Goal: Task Accomplishment & Management: Use online tool/utility

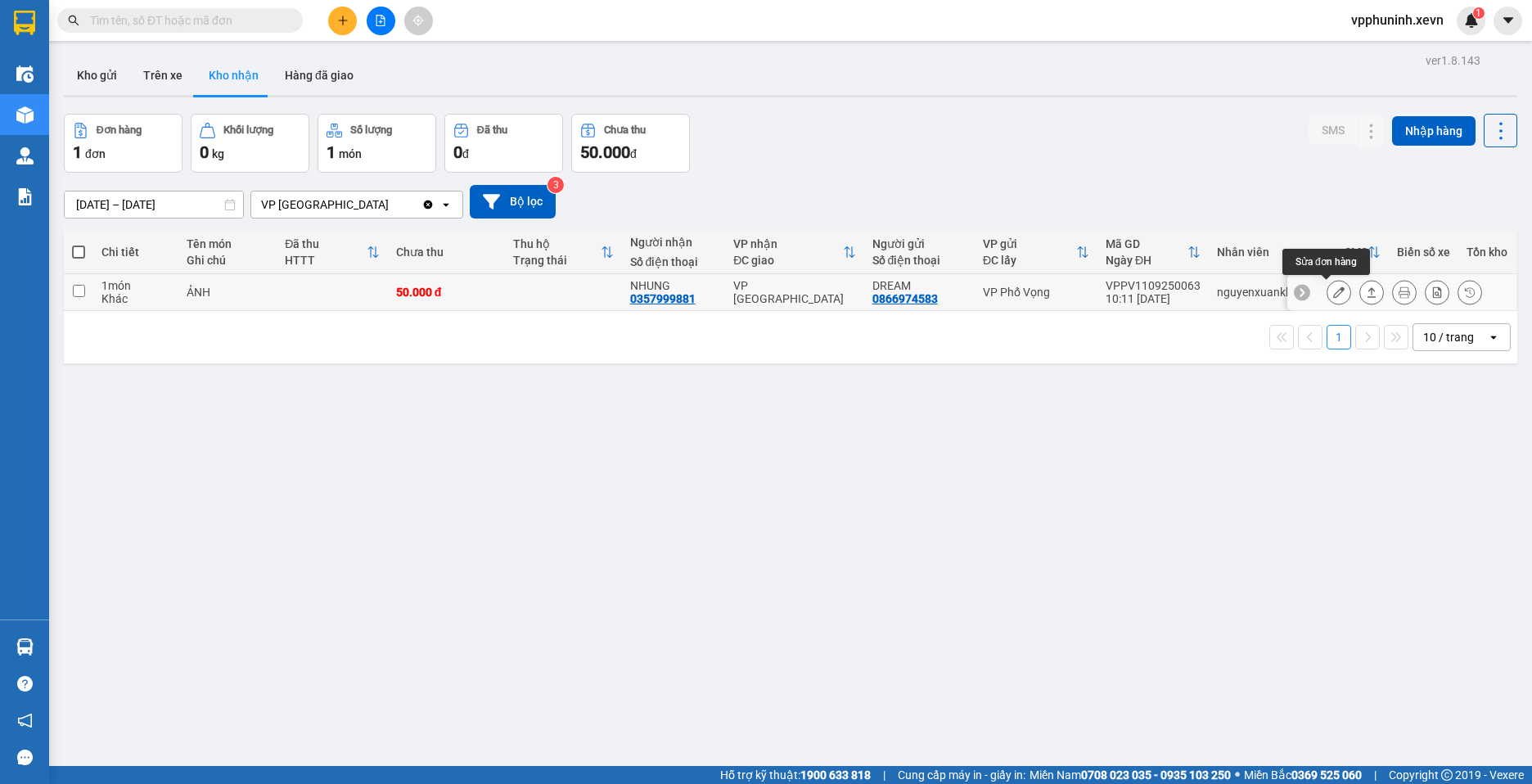
click at [1333, 296] on icon at bounding box center [1339, 292] width 12 height 12
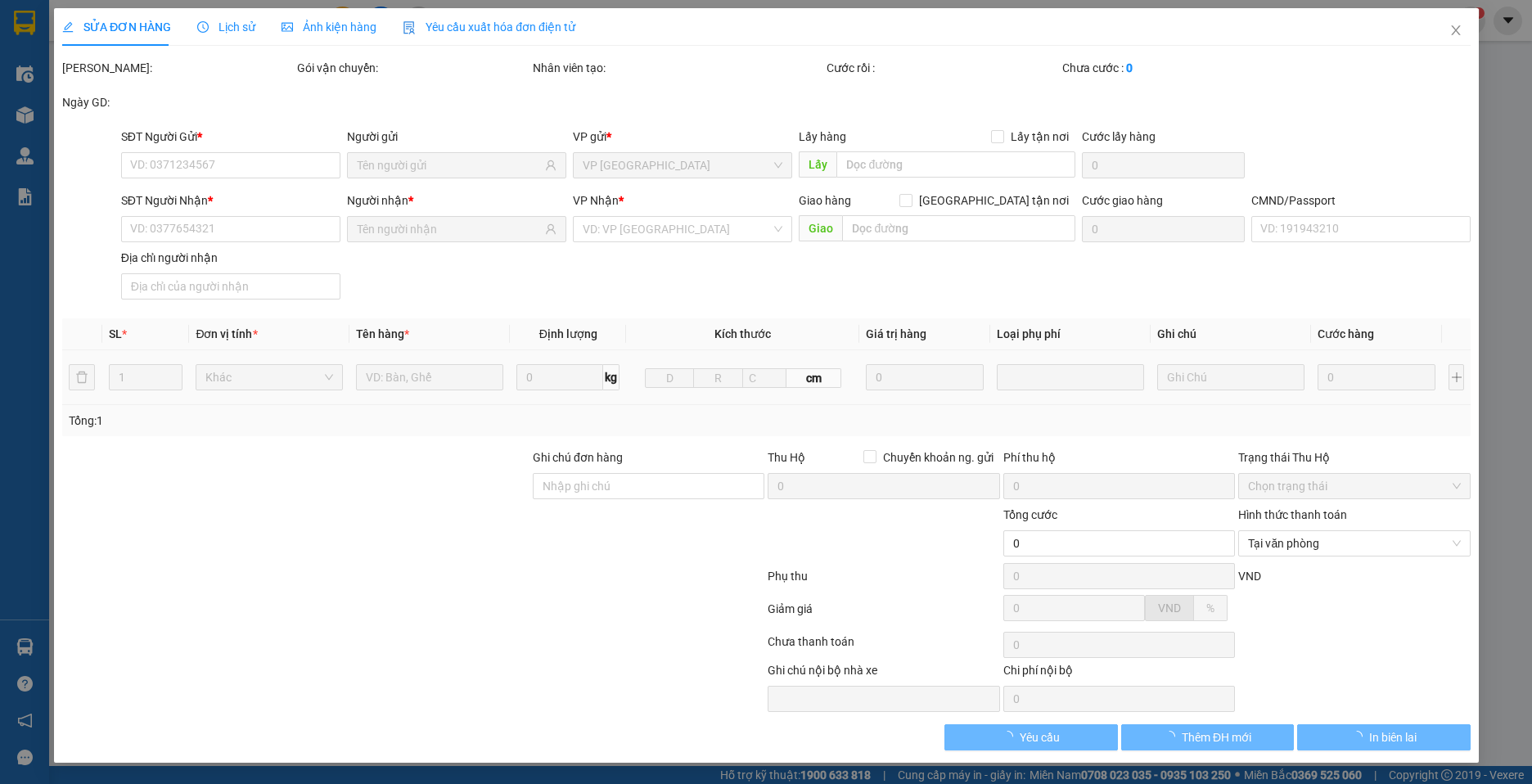
type input "0866974583"
type input "DREAM"
type input "0357999881"
type input "NHUNG"
type input "037091000056 [PERSON_NAME]"
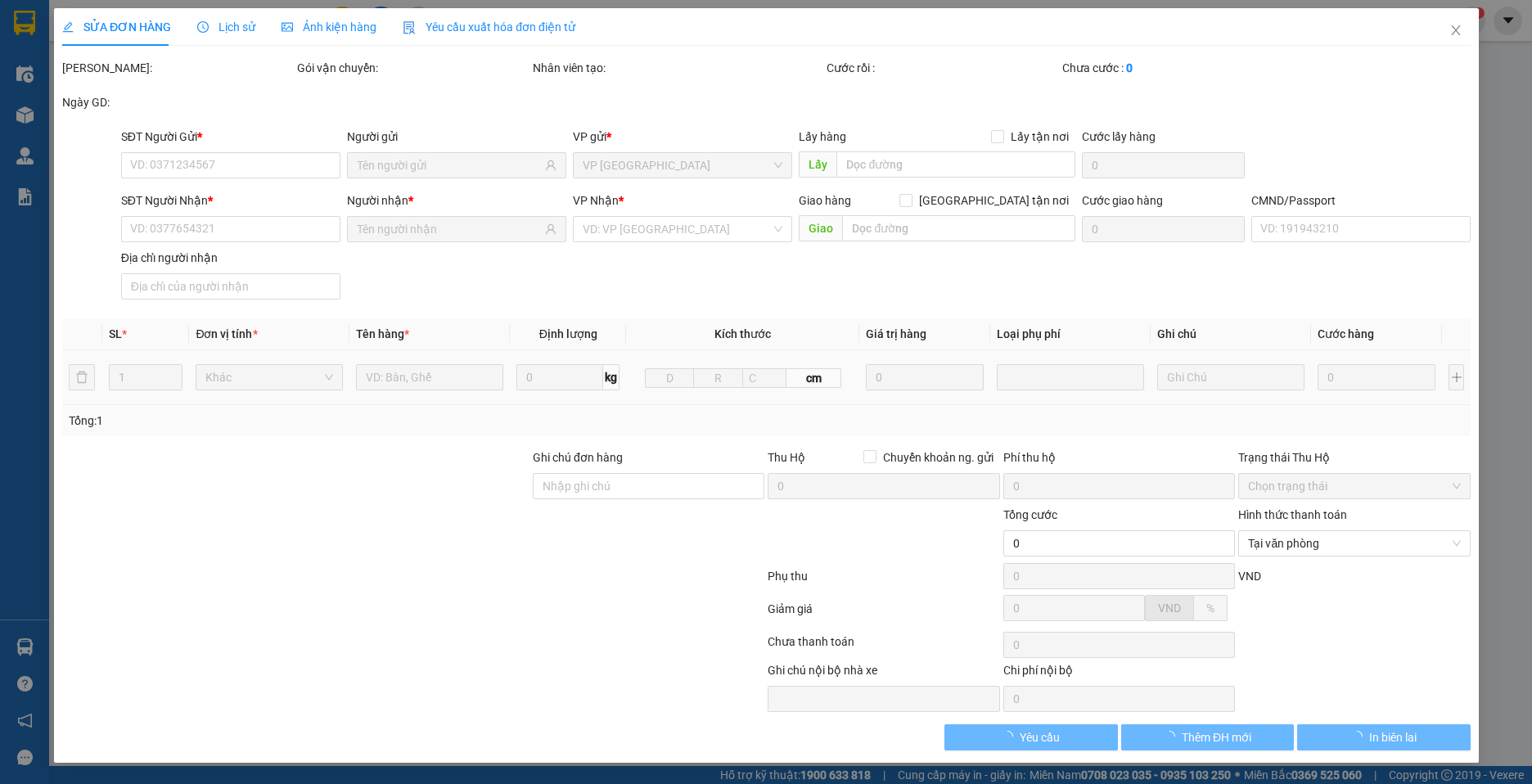
type input "50.000"
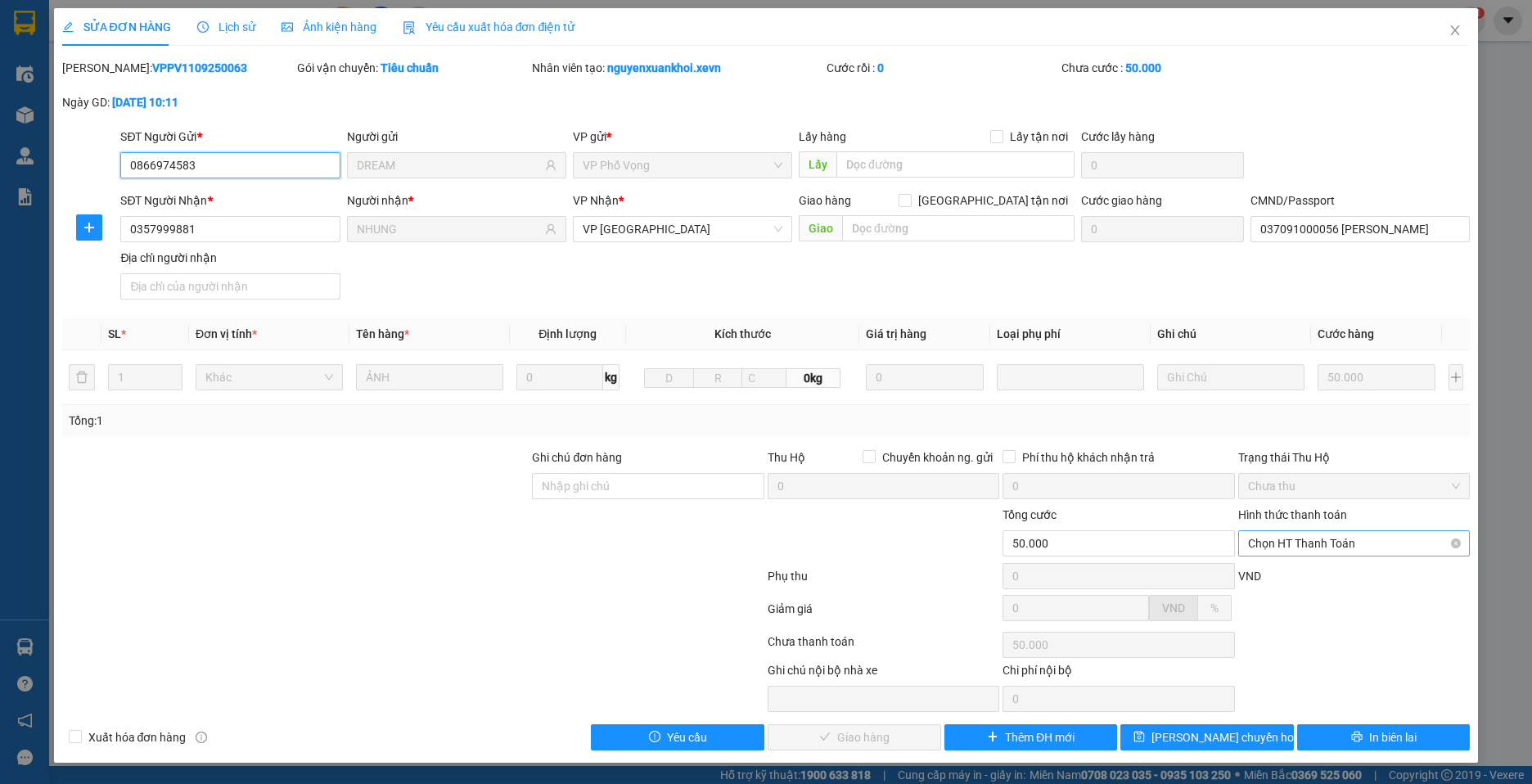
click at [1325, 542] on span "Chọn HT Thanh Toán" at bounding box center [1354, 544] width 212 height 25
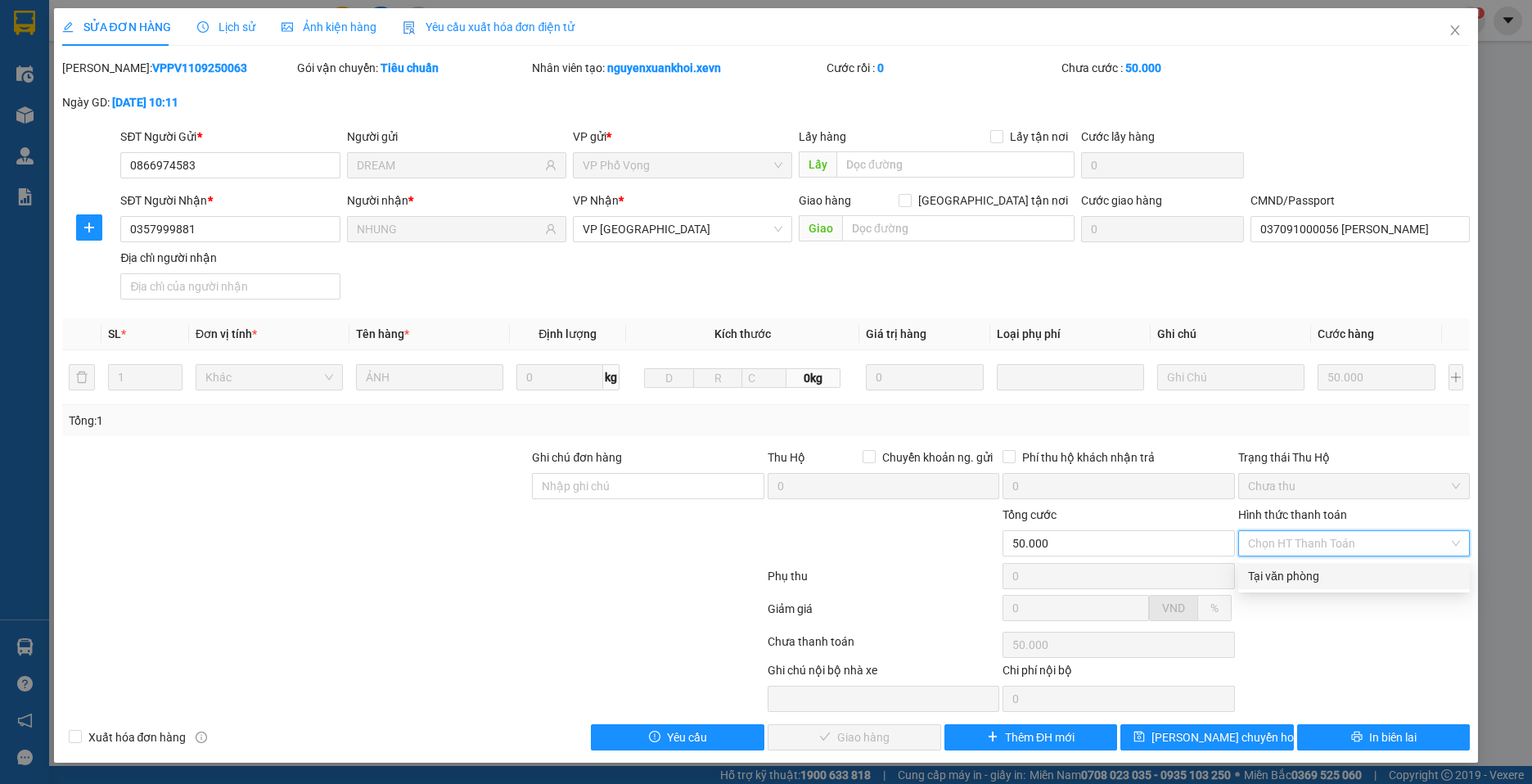
click at [1293, 572] on div "Tại văn phòng" at bounding box center [1354, 576] width 212 height 18
type input "0"
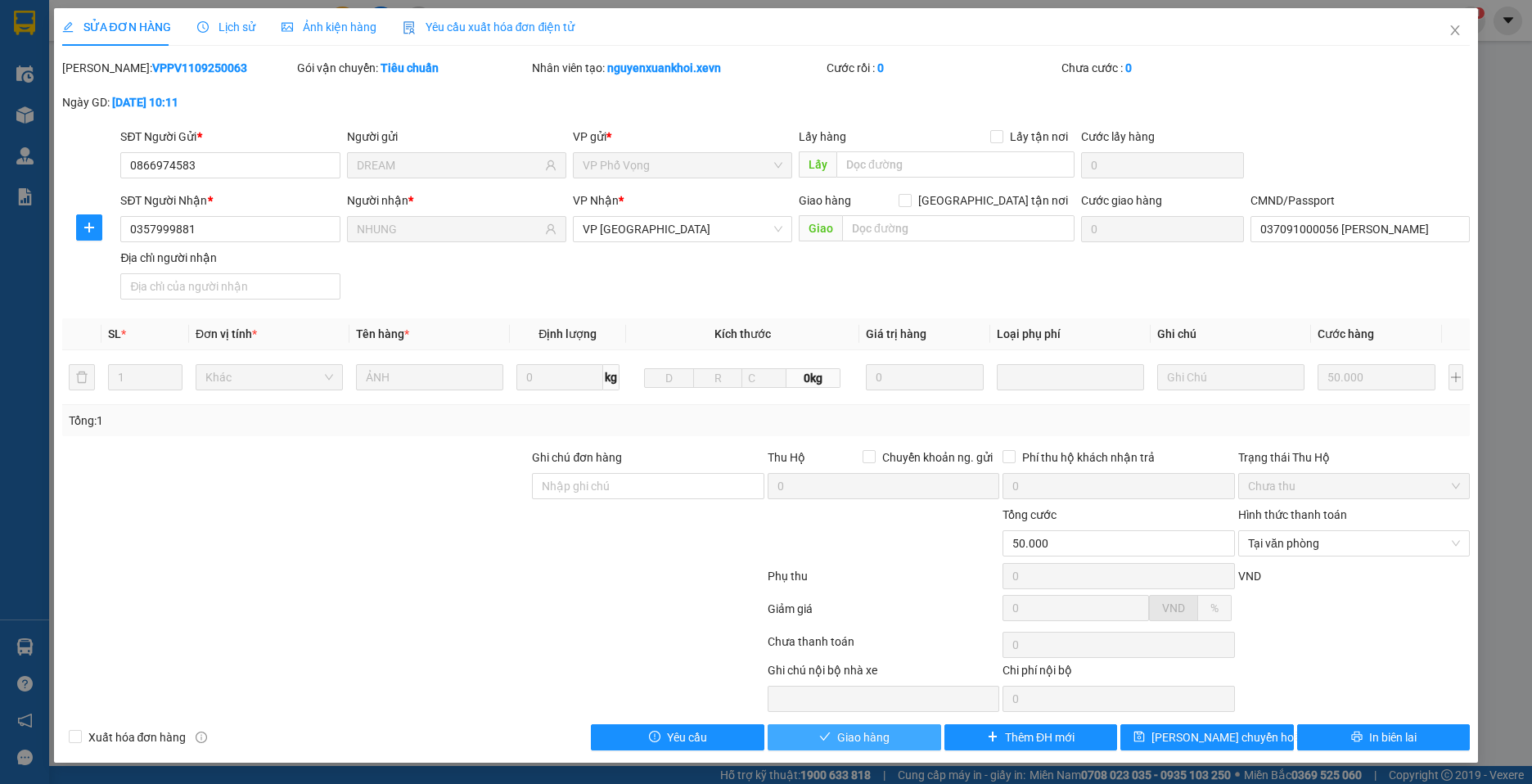
click at [896, 736] on button "Giao hàng" at bounding box center [854, 737] width 174 height 26
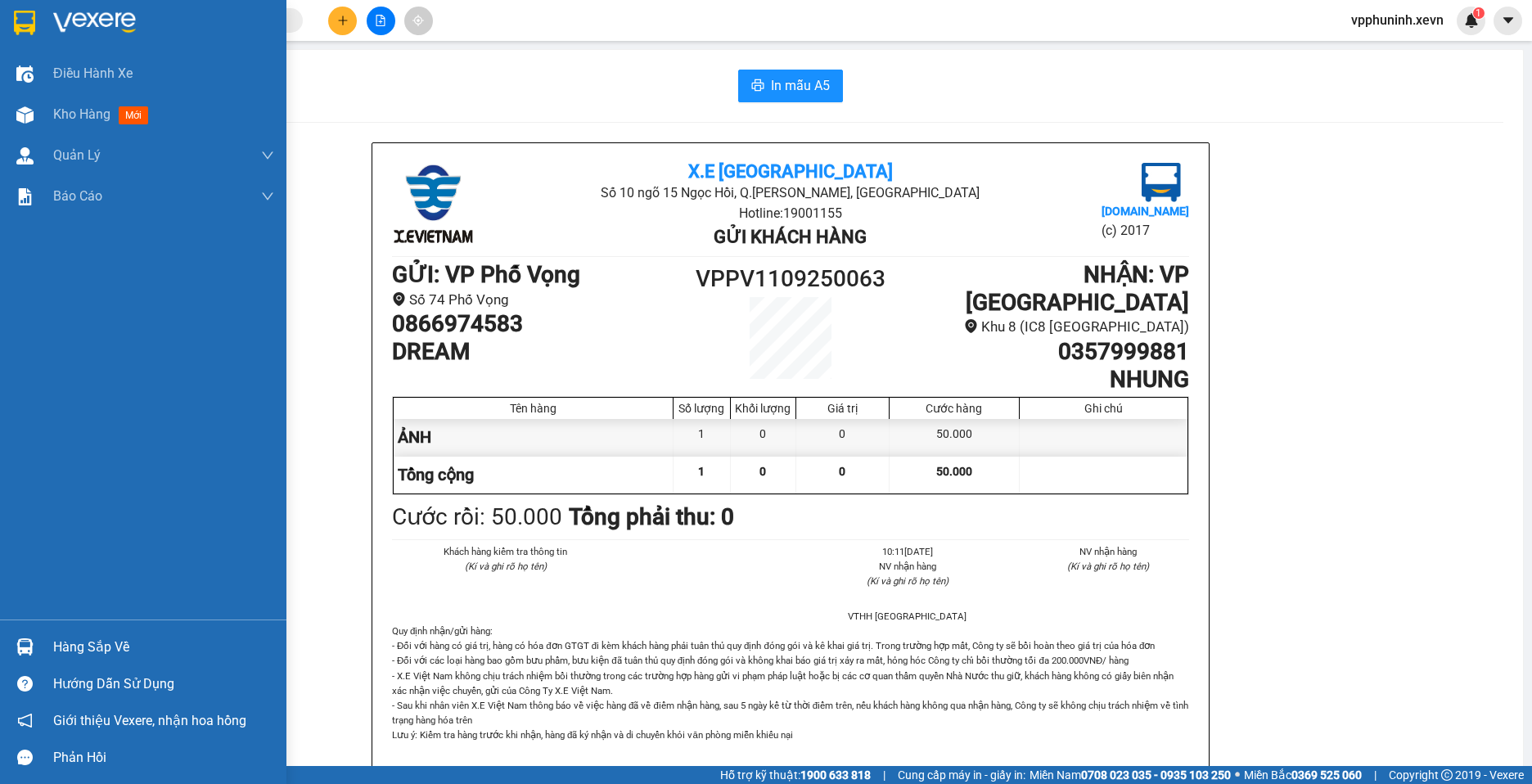
click at [72, 643] on div "Hàng sắp về" at bounding box center [164, 647] width 221 height 25
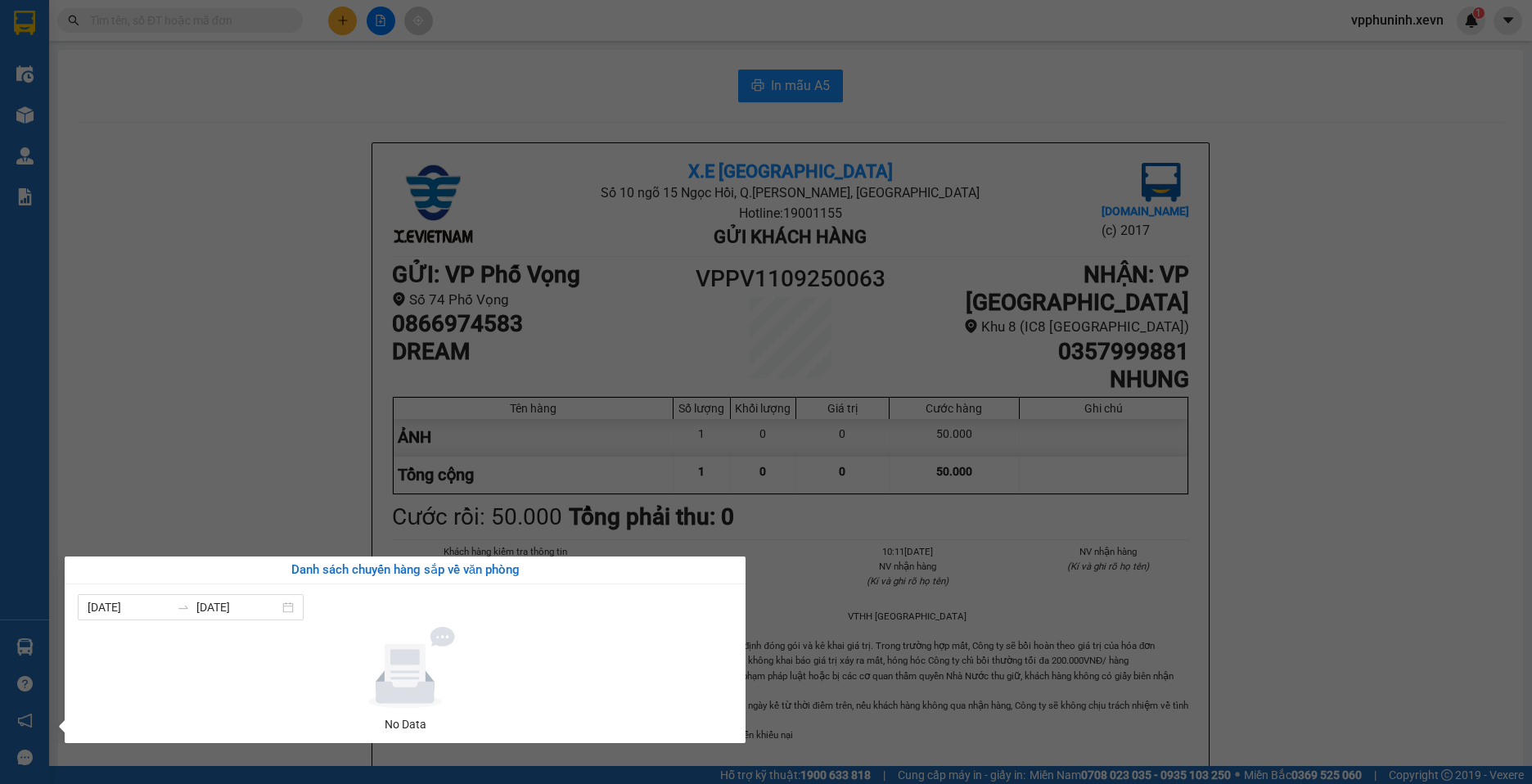
click at [1415, 488] on section "Kết quả tìm kiếm ( 0 ) Bộ lọc No Data vpphuninh.xevn 1 Điều hành xe Kho hàng mớ…" at bounding box center [766, 392] width 1532 height 784
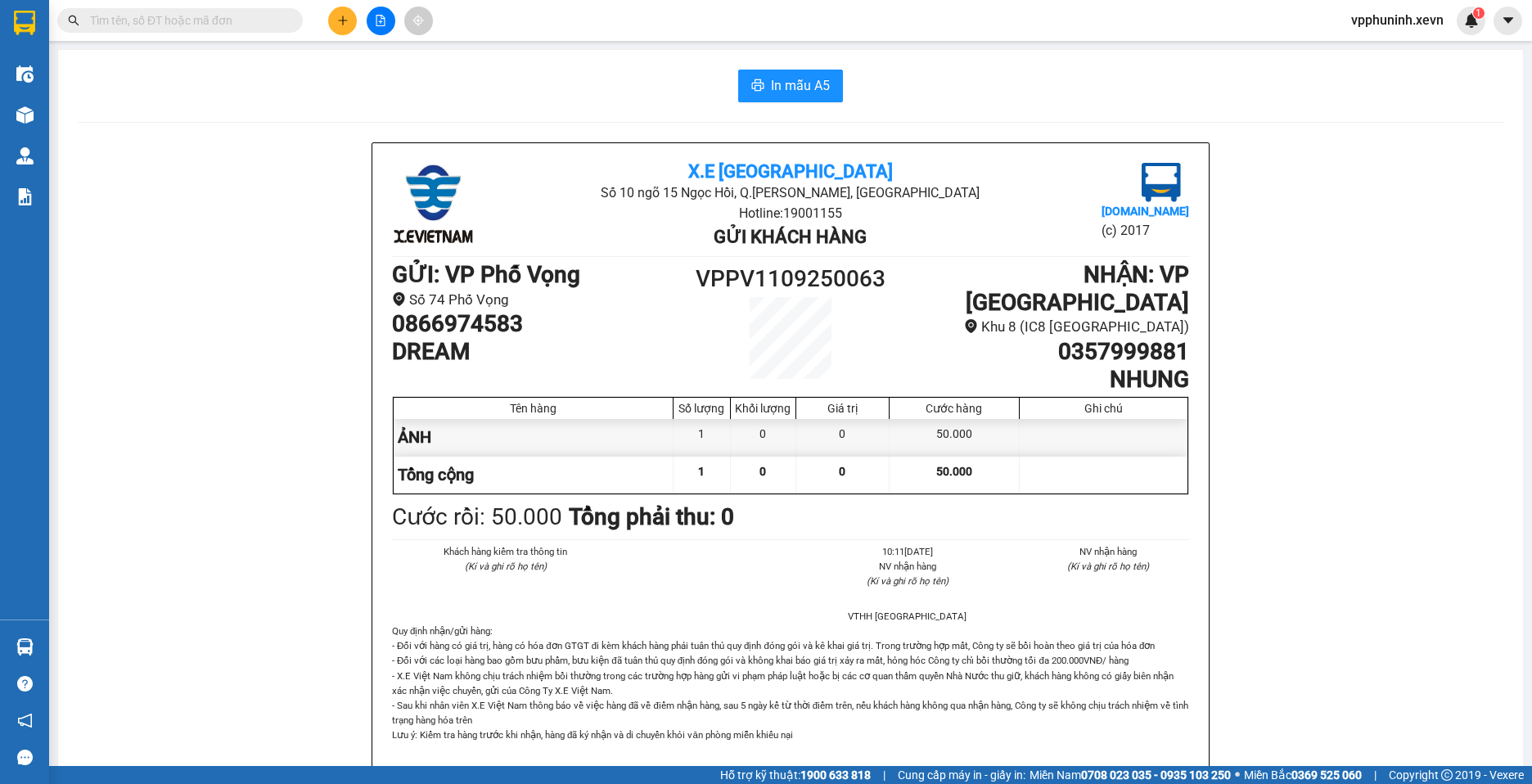
drag, startPoint x: 53, startPoint y: 112, endPoint x: 19, endPoint y: 125, distance: 36.4
click at [50, 112] on main "In mẫu A5 X.E Việt Nam Số 10 ngõ 15 Ngọc Hồi, Q.[PERSON_NAME], [GEOGRAPHIC_DATA…" at bounding box center [766, 383] width 1532 height 765
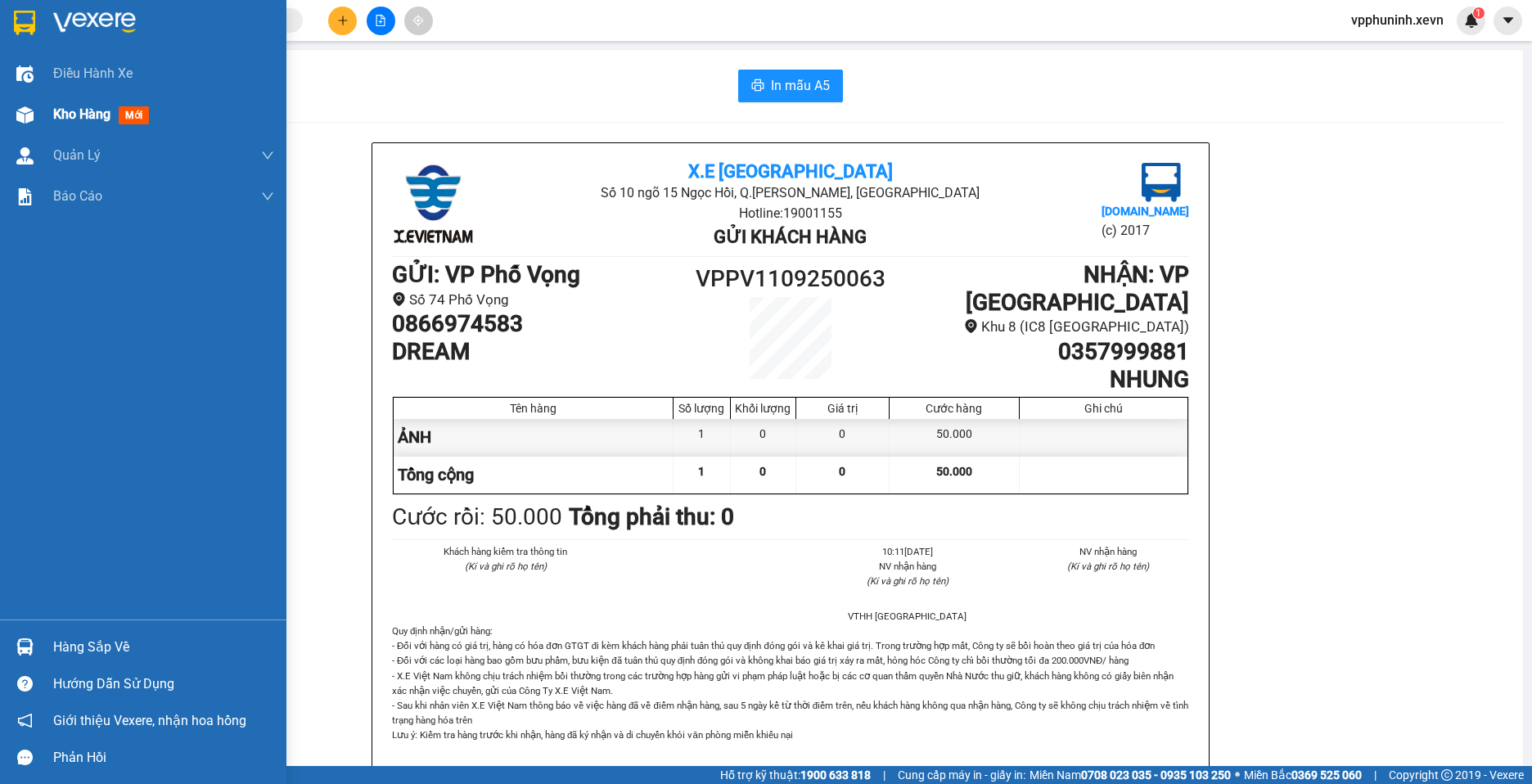
click at [19, 125] on div at bounding box center [25, 115] width 28 height 28
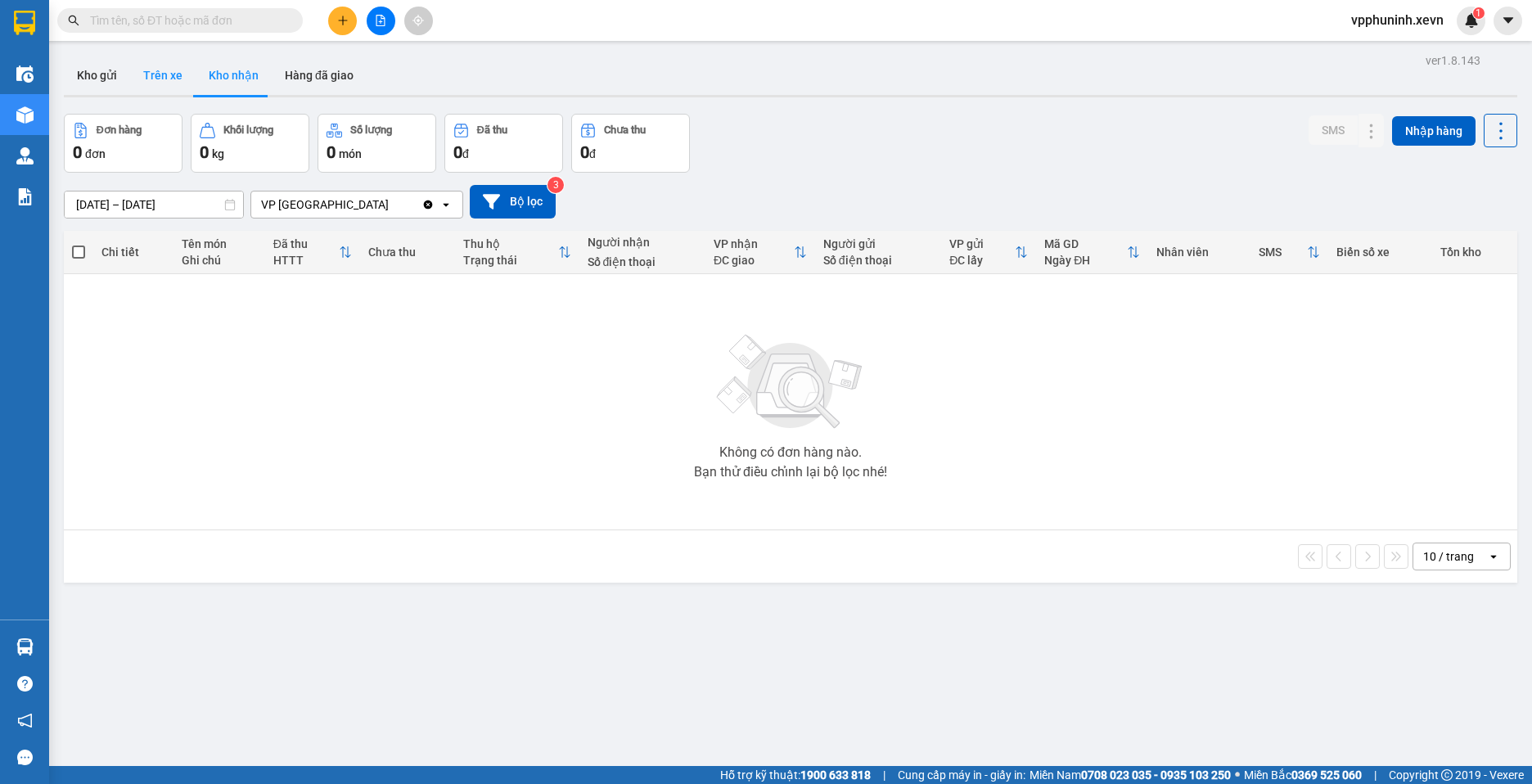
click at [166, 85] on button "Trên xe" at bounding box center [163, 76] width 66 height 39
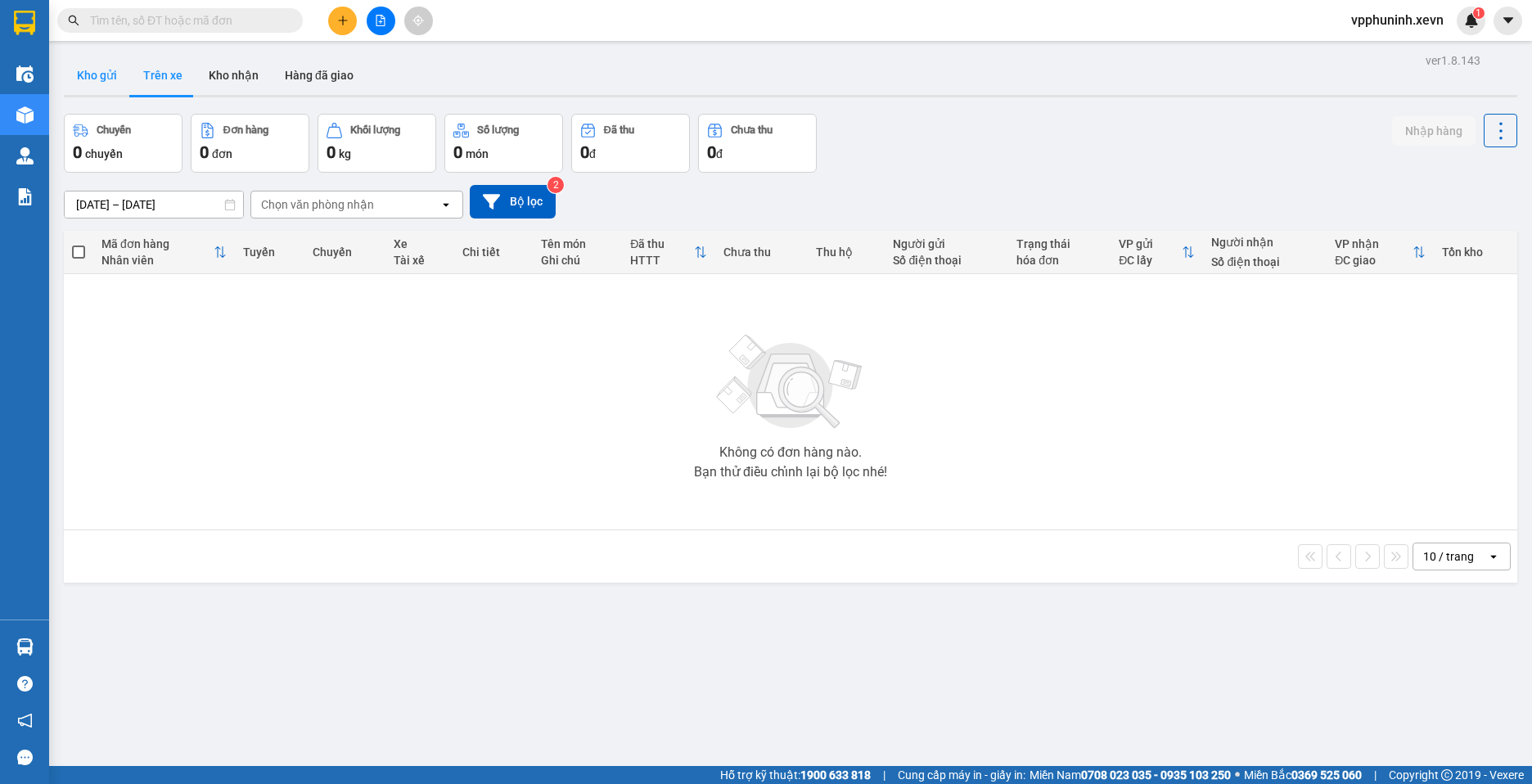
click at [109, 74] on button "Kho gửi" at bounding box center [97, 76] width 66 height 39
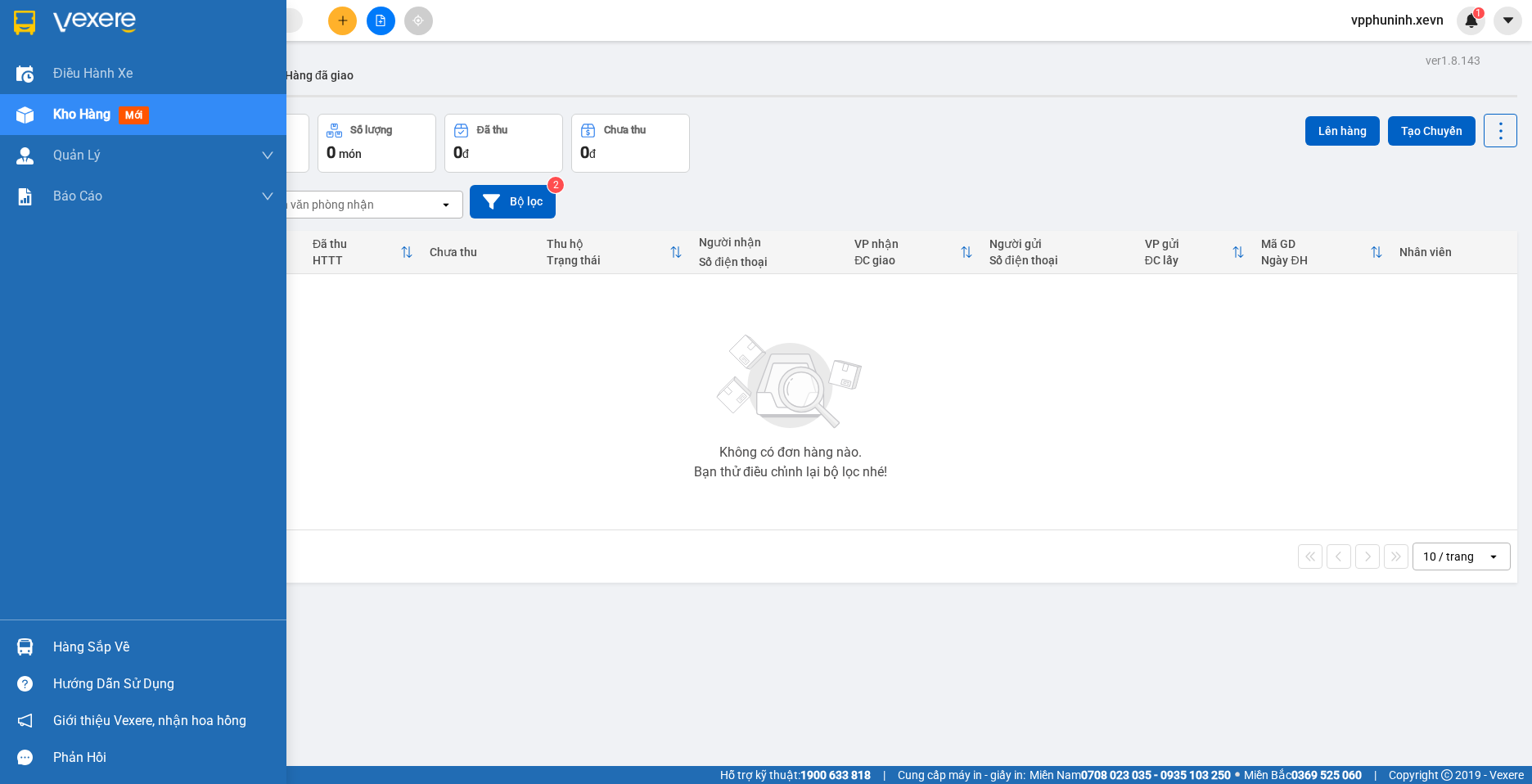
click at [24, 634] on div "Hàng sắp về" at bounding box center [143, 646] width 287 height 36
